Goal: Navigation & Orientation: Find specific page/section

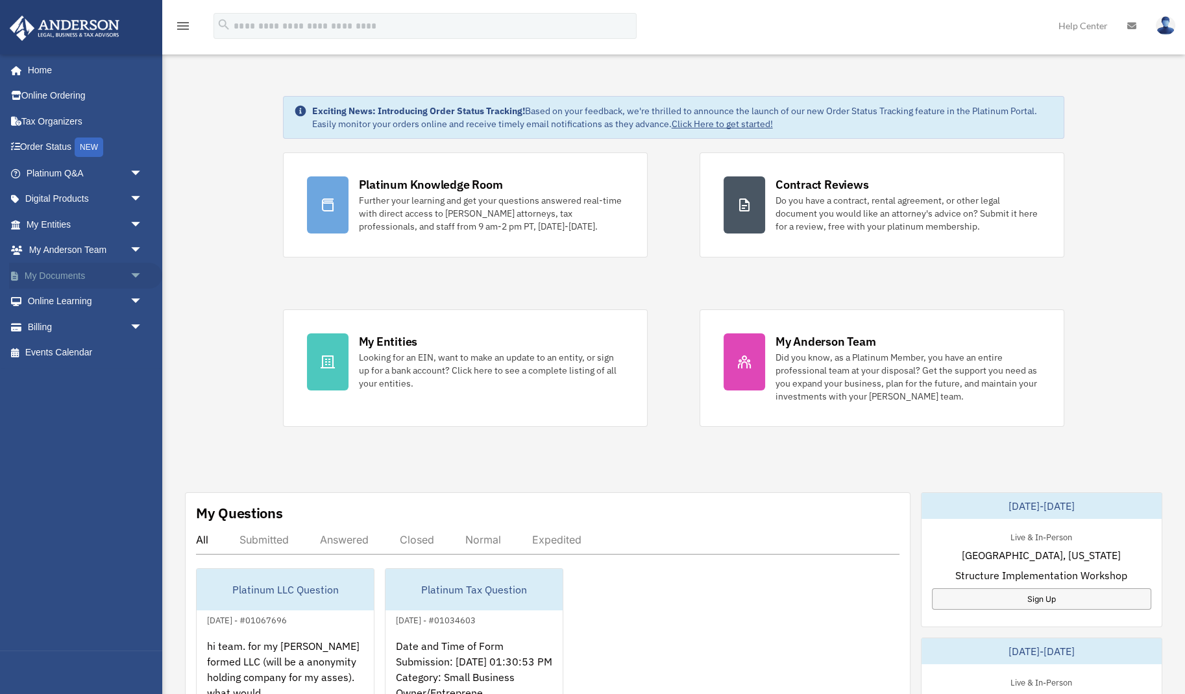
click at [86, 275] on link "My Documents arrow_drop_down" at bounding box center [85, 276] width 153 height 26
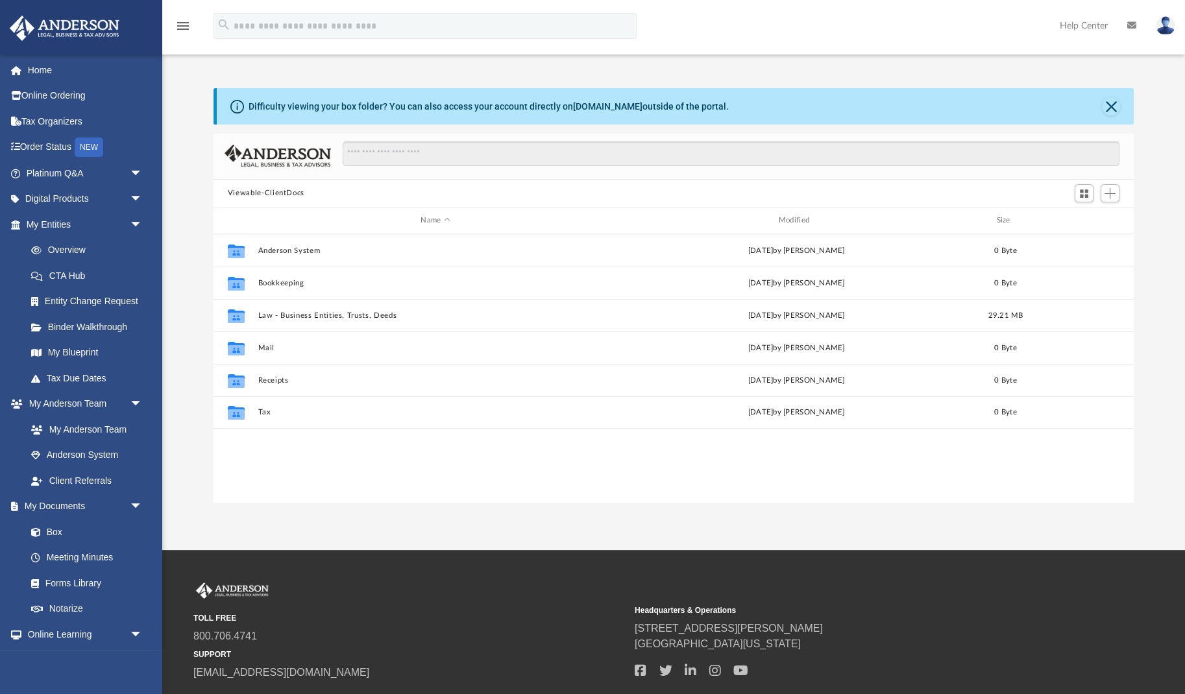
scroll to position [295, 919]
click at [287, 315] on button "Law - Business Entities, Trusts, Deeds" at bounding box center [435, 315] width 355 height 8
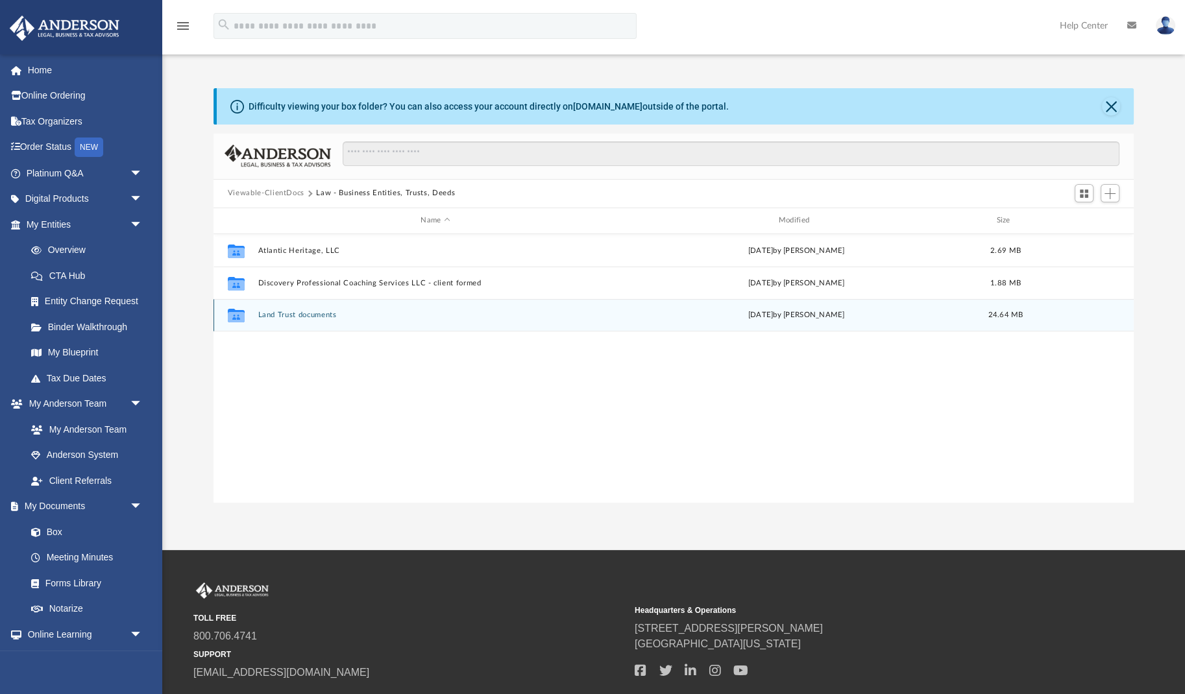
click at [306, 314] on button "Land Trust documents" at bounding box center [435, 315] width 355 height 8
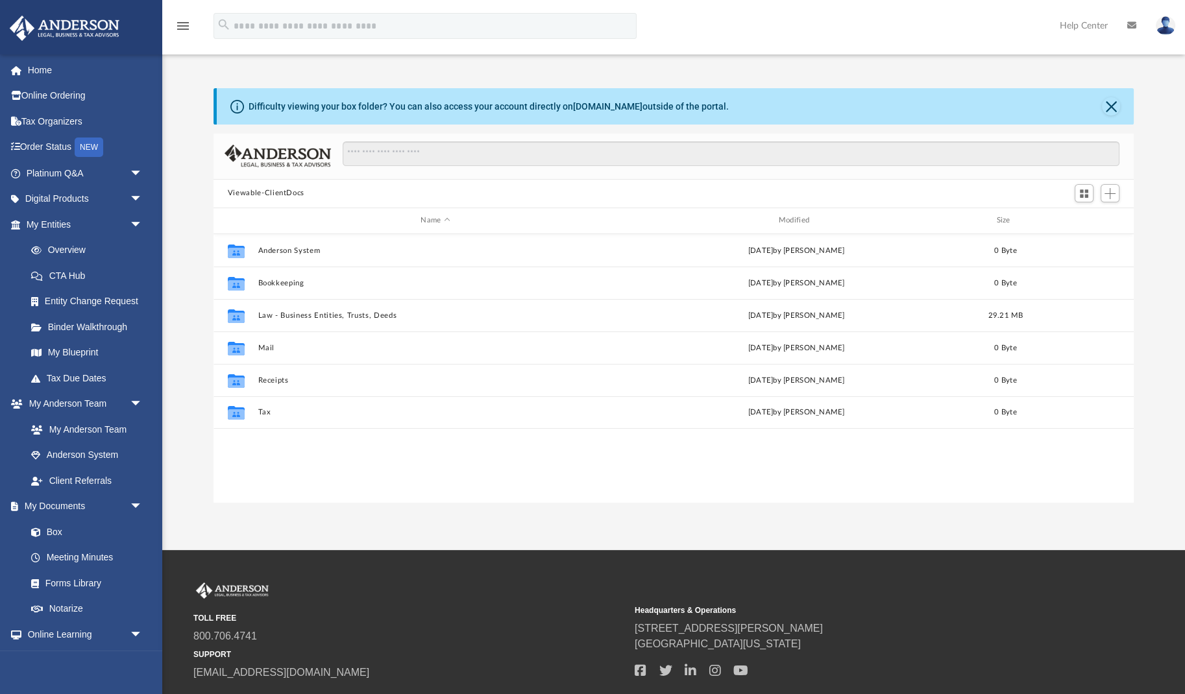
scroll to position [295, 919]
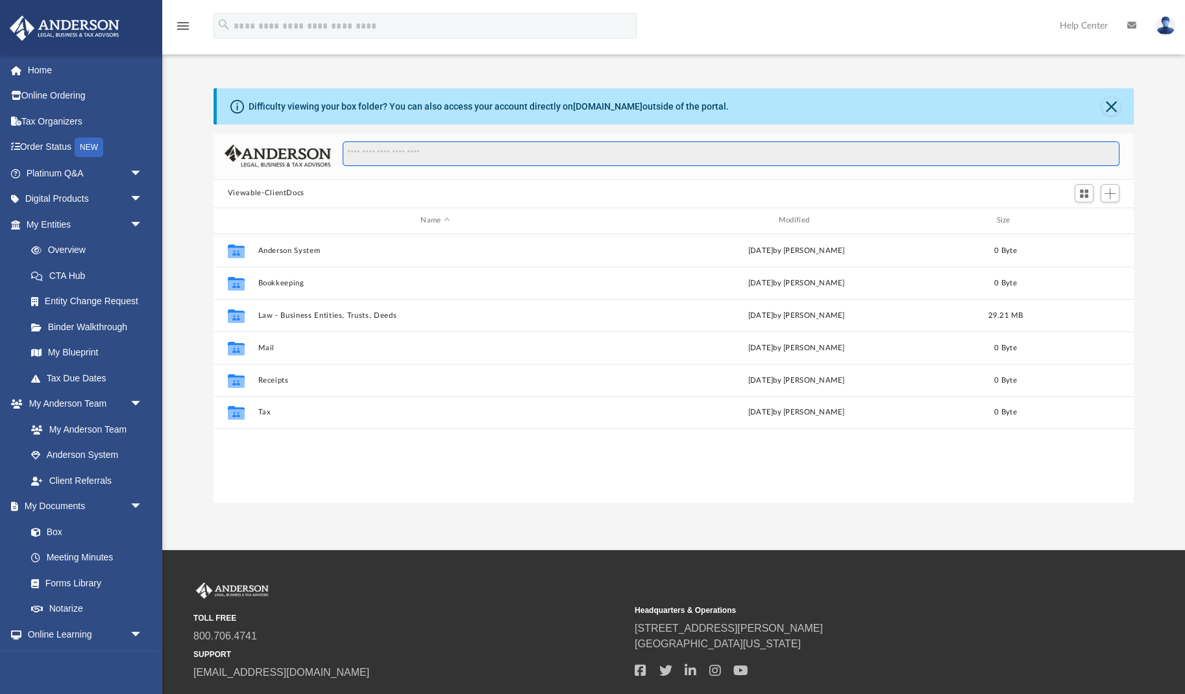
click at [578, 154] on input "Search files and folders" at bounding box center [731, 153] width 777 height 25
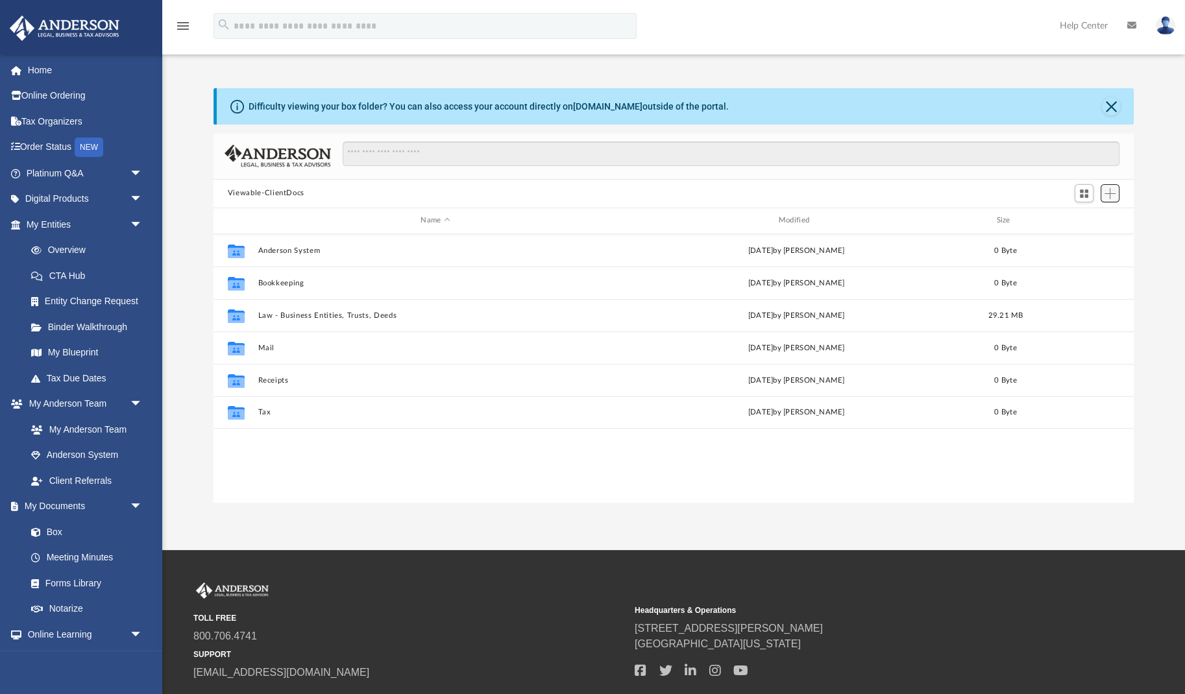
click at [1115, 196] on span "Add" at bounding box center [1109, 193] width 11 height 11
click at [1086, 217] on li "Upload" at bounding box center [1091, 220] width 42 height 14
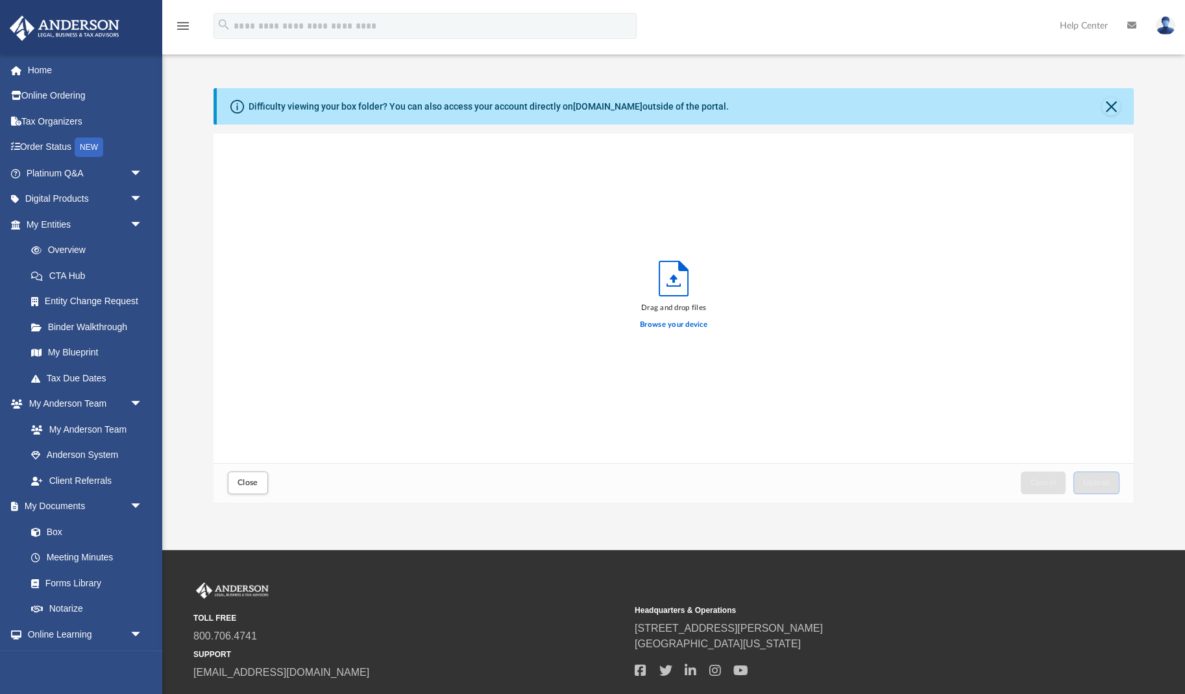
scroll to position [329, 919]
click at [1102, 488] on button "Upload" at bounding box center [1096, 483] width 47 height 23
click at [258, 490] on button "Close" at bounding box center [248, 483] width 40 height 23
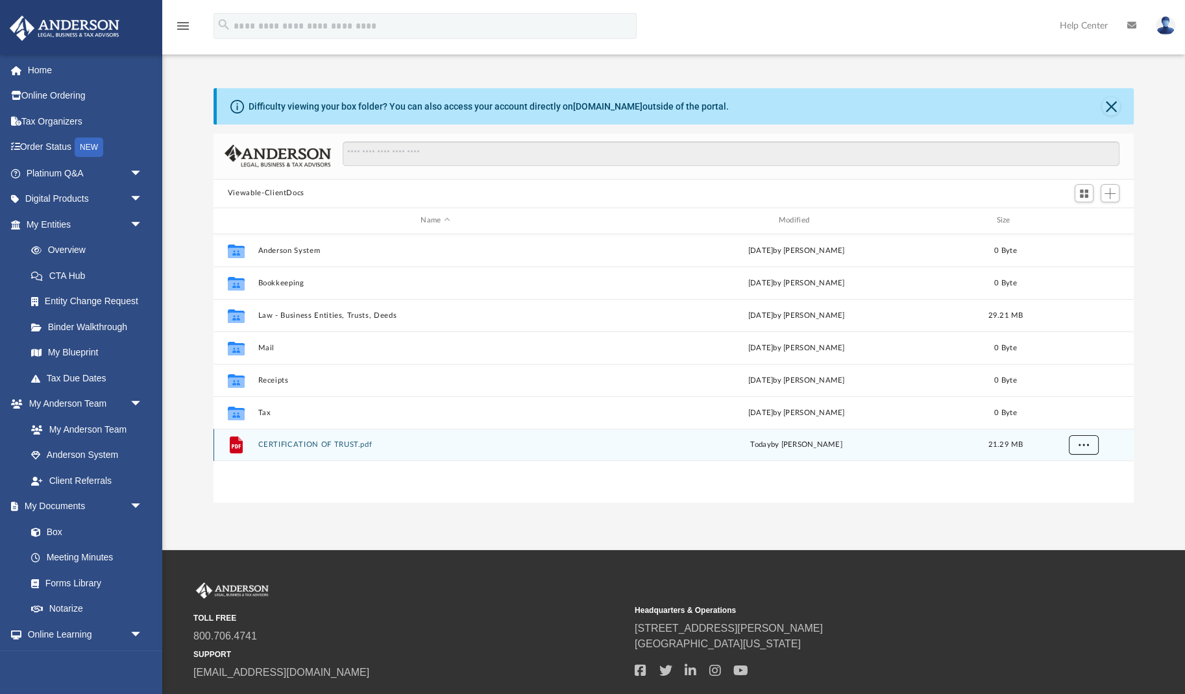
click at [1083, 449] on button "More options" at bounding box center [1083, 444] width 30 height 19
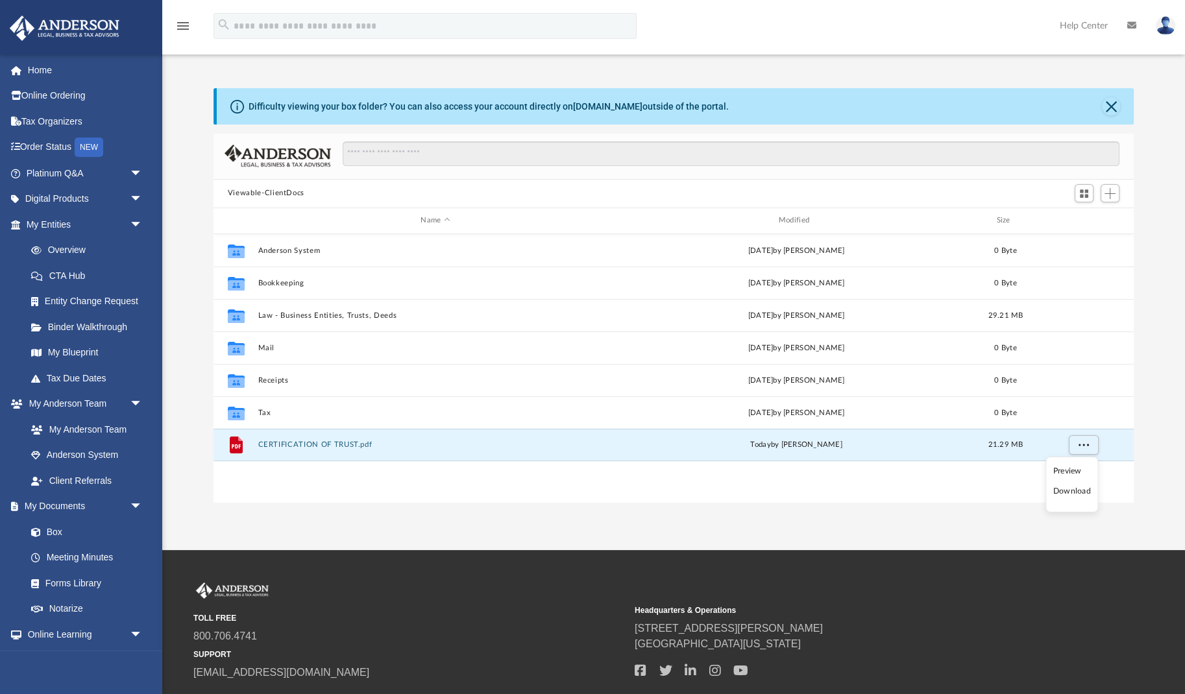
click at [863, 499] on div "Collaborated Folder Anderson System Wed May 28 2025 by Bre Mooney 0 Byte Collab…" at bounding box center [673, 368] width 920 height 269
click at [1091, 446] on button "More options" at bounding box center [1083, 444] width 30 height 19
click at [915, 531] on div "App sansoo001@gmail.com Sign Out sansoo001@gmail.com Home Online Ordering Tax O…" at bounding box center [592, 275] width 1185 height 550
click at [247, 492] on div "Collaborated Folder Anderson System Wed May 28 2025 by Bre Mooney 0 Byte Collab…" at bounding box center [673, 368] width 920 height 269
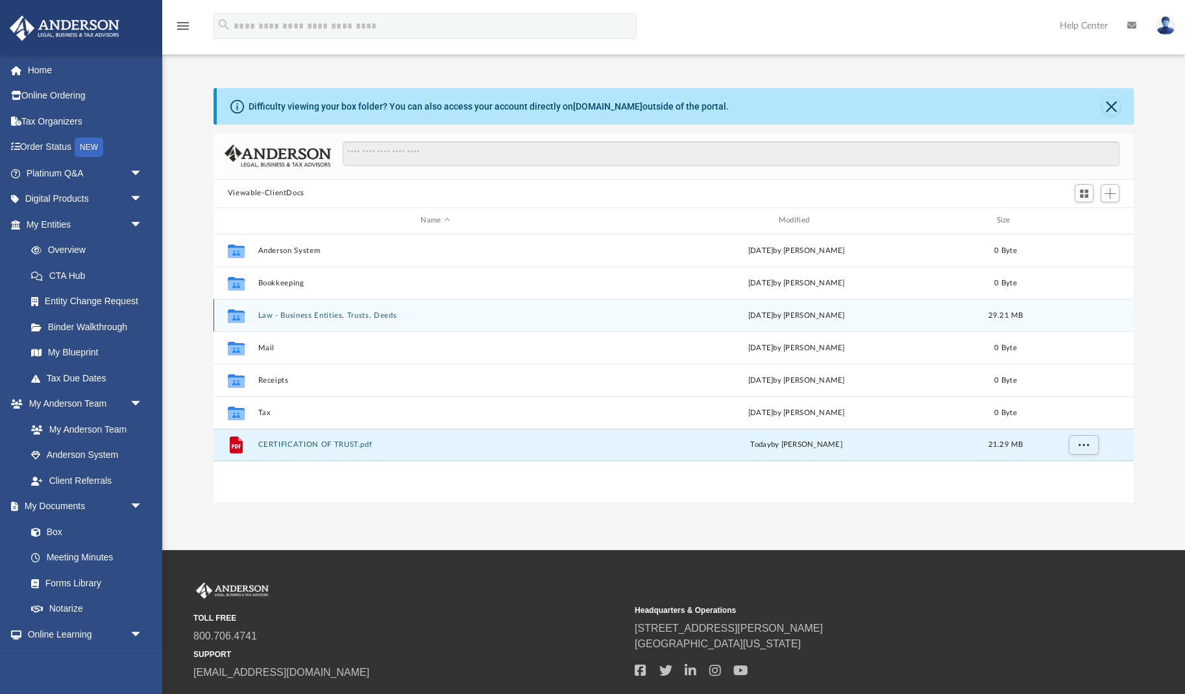
click at [310, 315] on button "Law - Business Entities, Trusts, Deeds" at bounding box center [435, 315] width 355 height 8
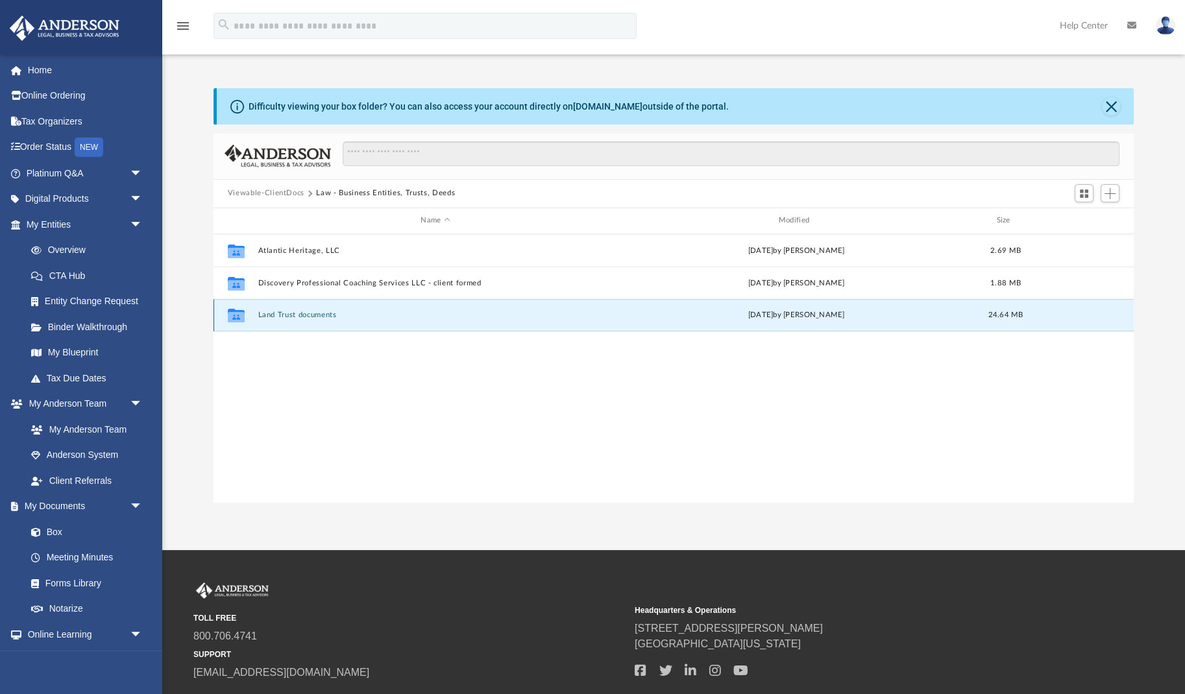
click at [310, 315] on button "Land Trust documents" at bounding box center [435, 315] width 355 height 8
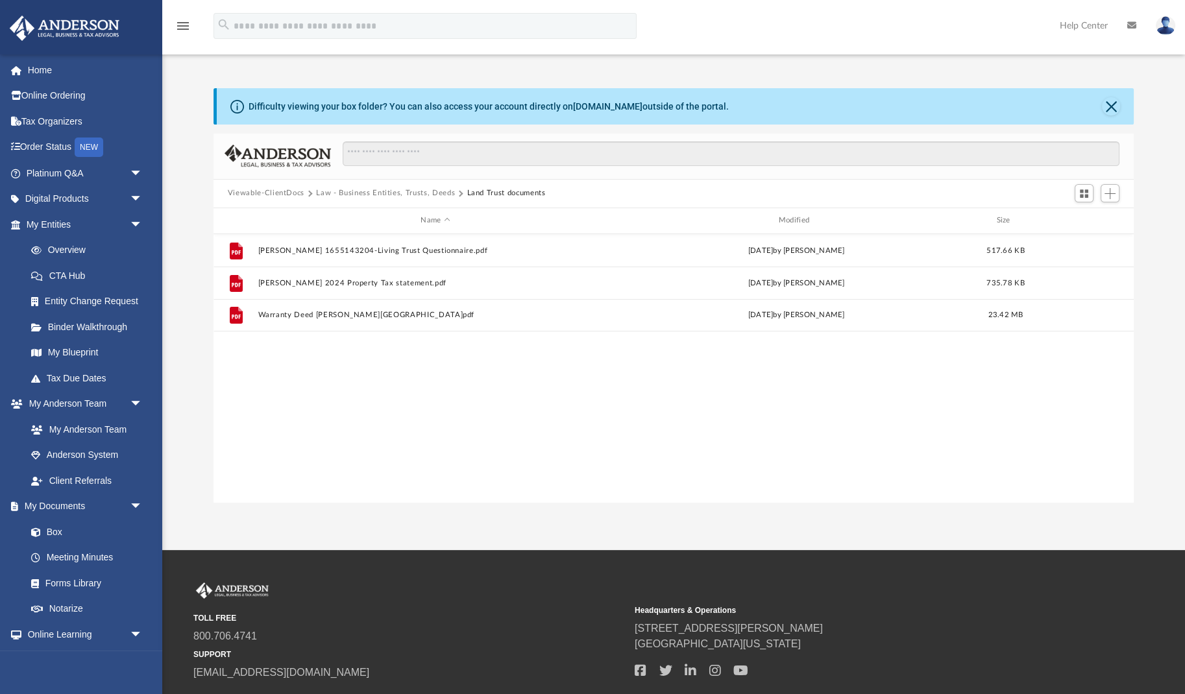
click at [279, 194] on button "Viewable-ClientDocs" at bounding box center [266, 193] width 77 height 12
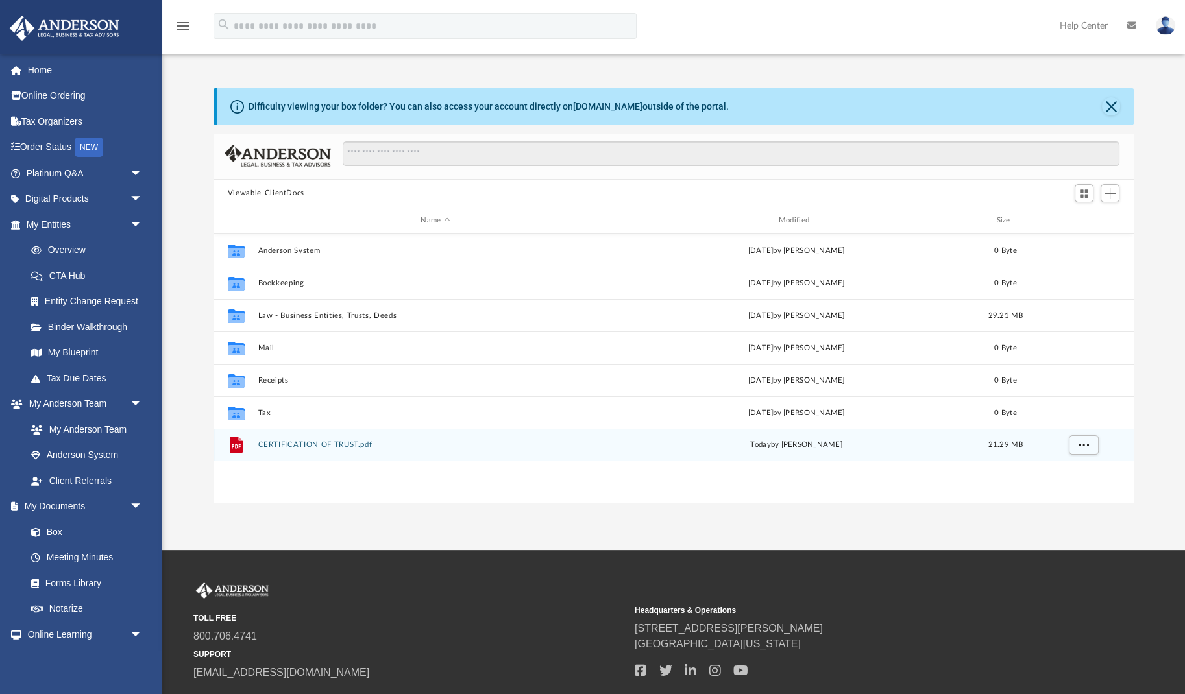
click at [347, 448] on button "CERTIFICATION OF TRUST.pdf" at bounding box center [435, 444] width 355 height 8
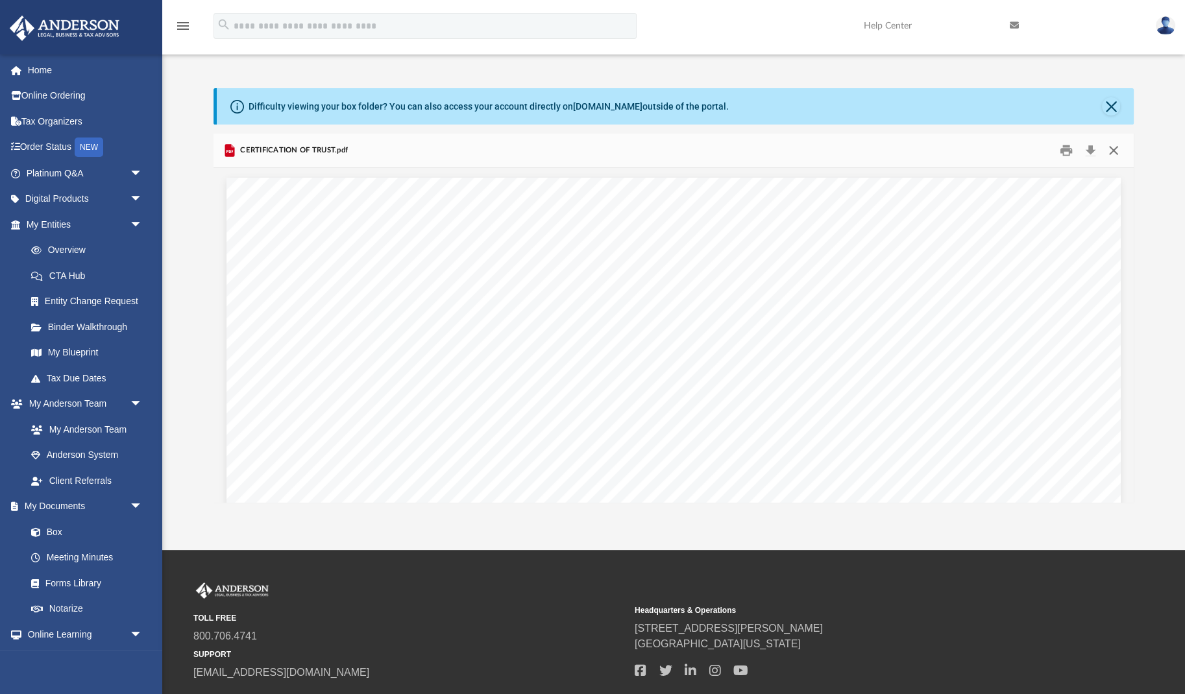
click at [1113, 149] on button "Close" at bounding box center [1113, 150] width 23 height 20
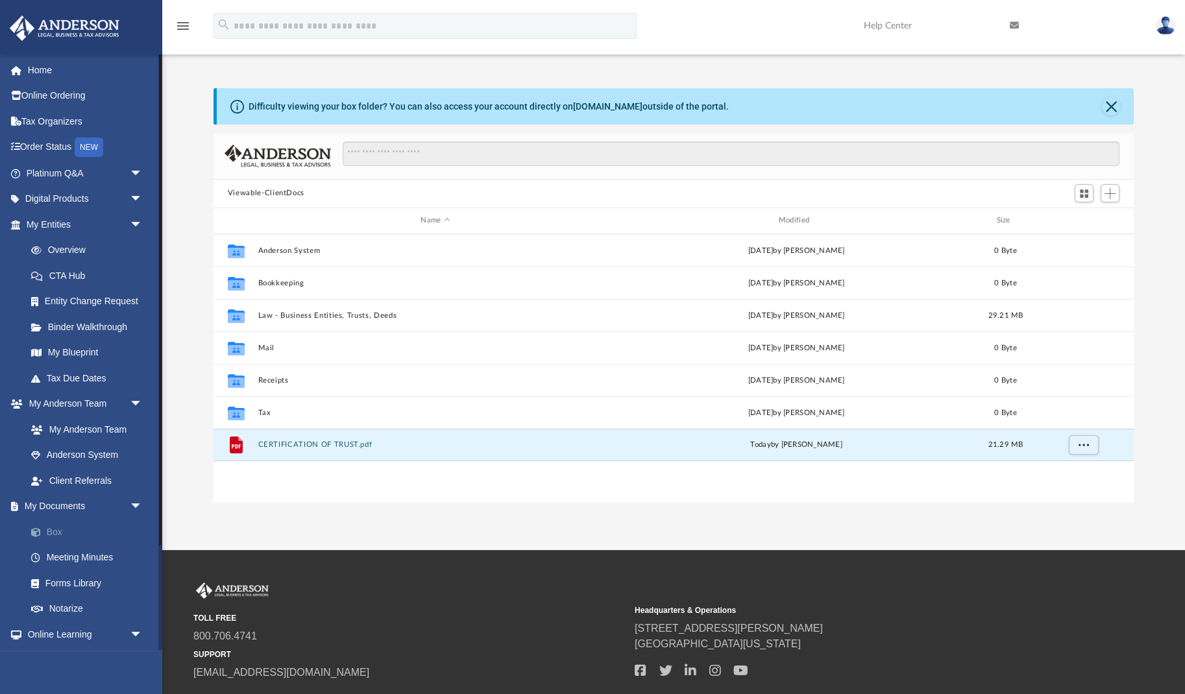
click at [66, 533] on link "Box" at bounding box center [90, 532] width 144 height 26
click at [53, 529] on link "Box" at bounding box center [90, 532] width 144 height 26
click at [60, 382] on link "Tax Due Dates" at bounding box center [90, 378] width 144 height 26
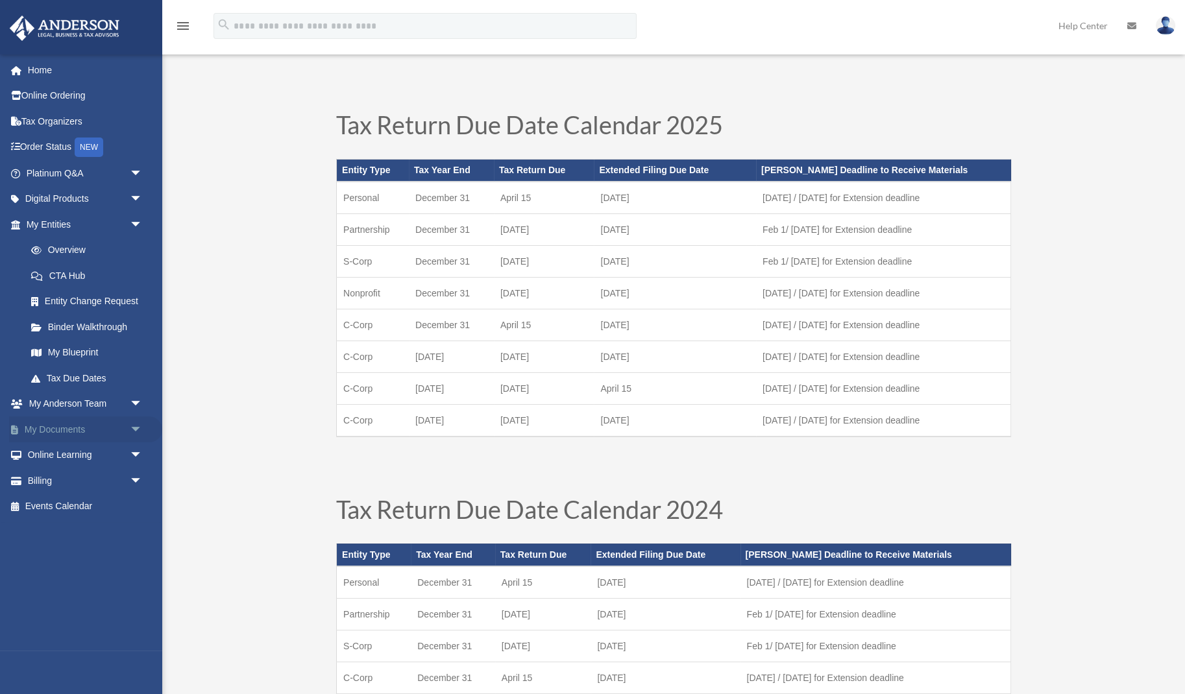
click at [66, 432] on link "My Documents arrow_drop_down" at bounding box center [85, 429] width 153 height 26
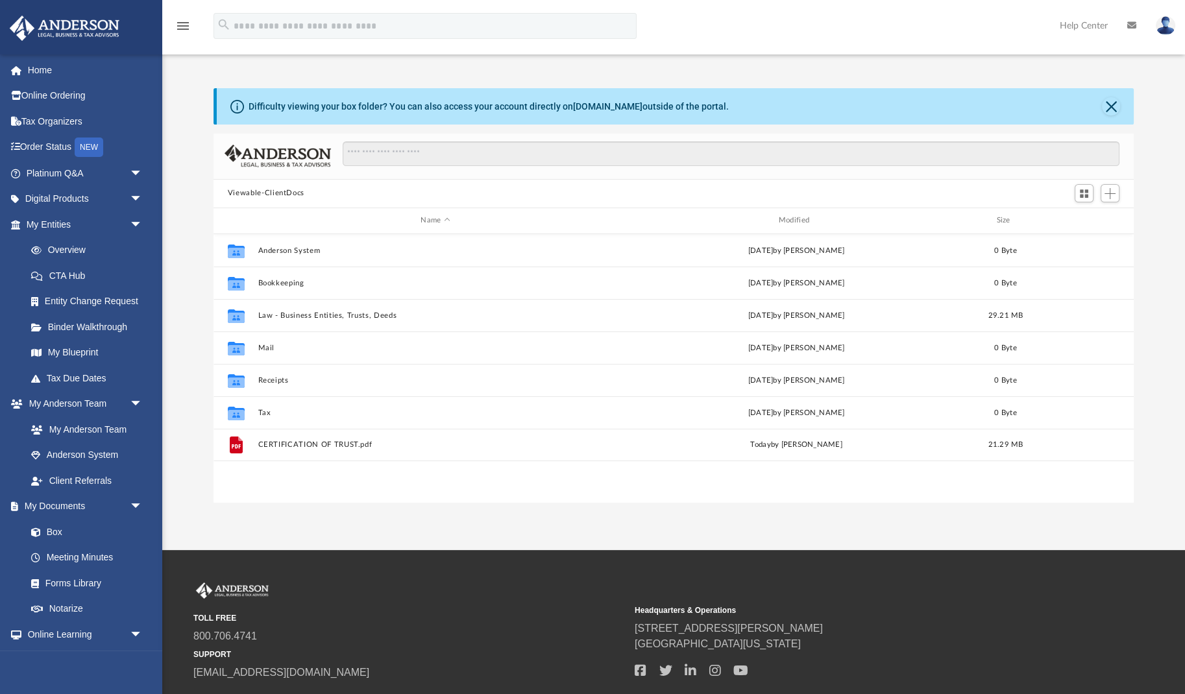
scroll to position [295, 919]
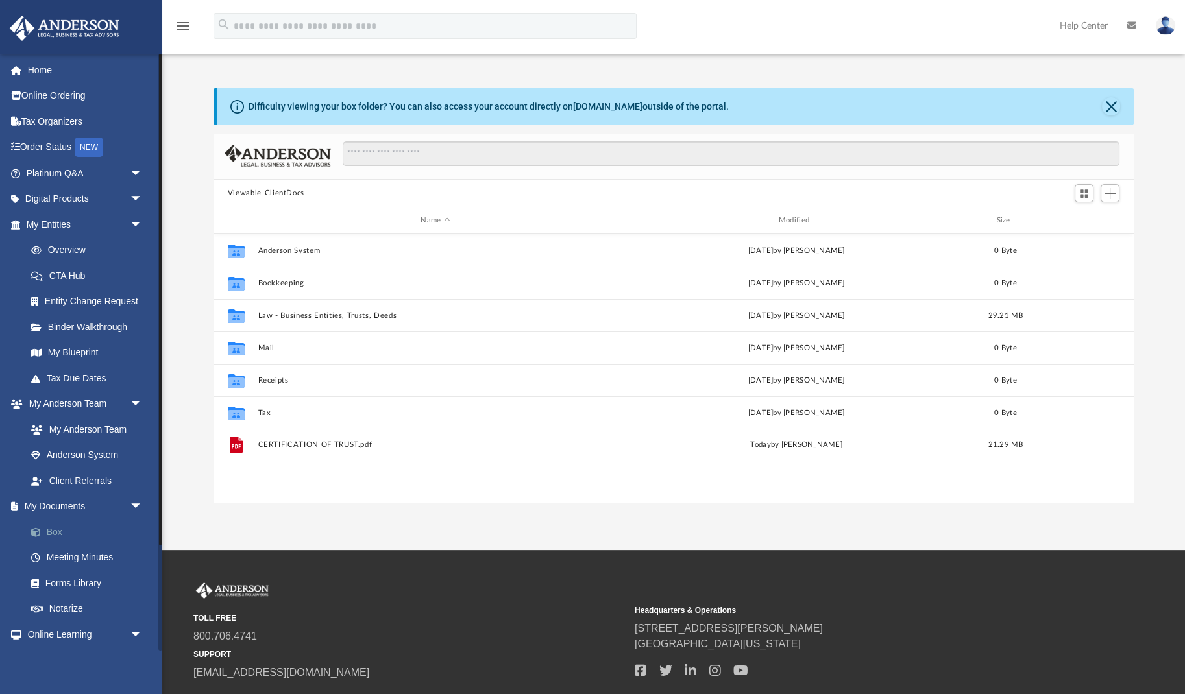
click at [54, 533] on link "Box" at bounding box center [90, 532] width 144 height 26
click at [81, 614] on link "Notarize" at bounding box center [90, 609] width 144 height 26
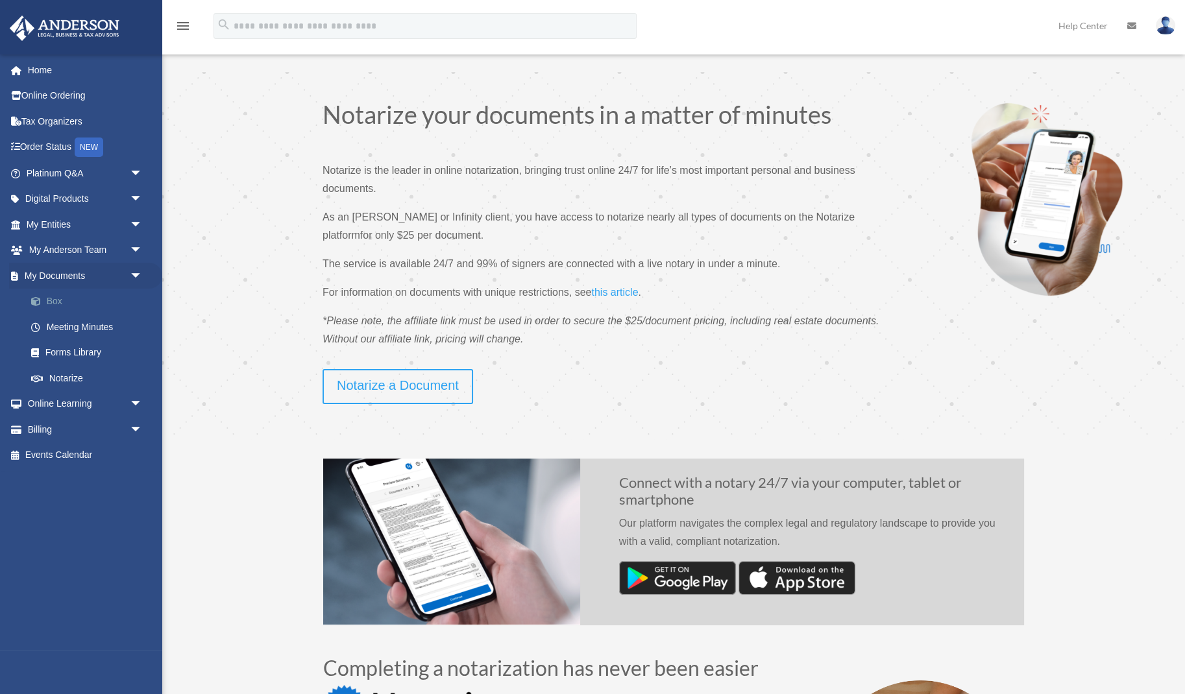
click at [60, 299] on link "Box" at bounding box center [90, 302] width 144 height 26
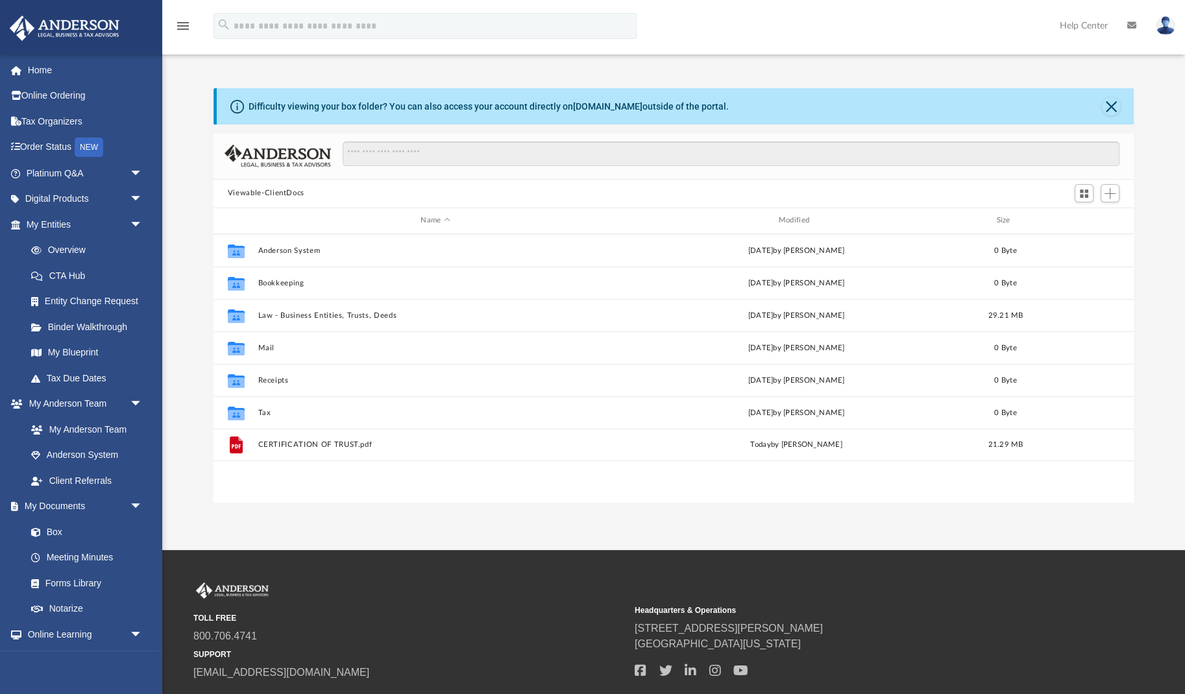
scroll to position [295, 919]
click at [1169, 29] on img at bounding box center [1164, 25] width 19 height 19
click at [954, 113] on link "Logout" at bounding box center [954, 113] width 130 height 27
